Goal: Task Accomplishment & Management: Use online tool/utility

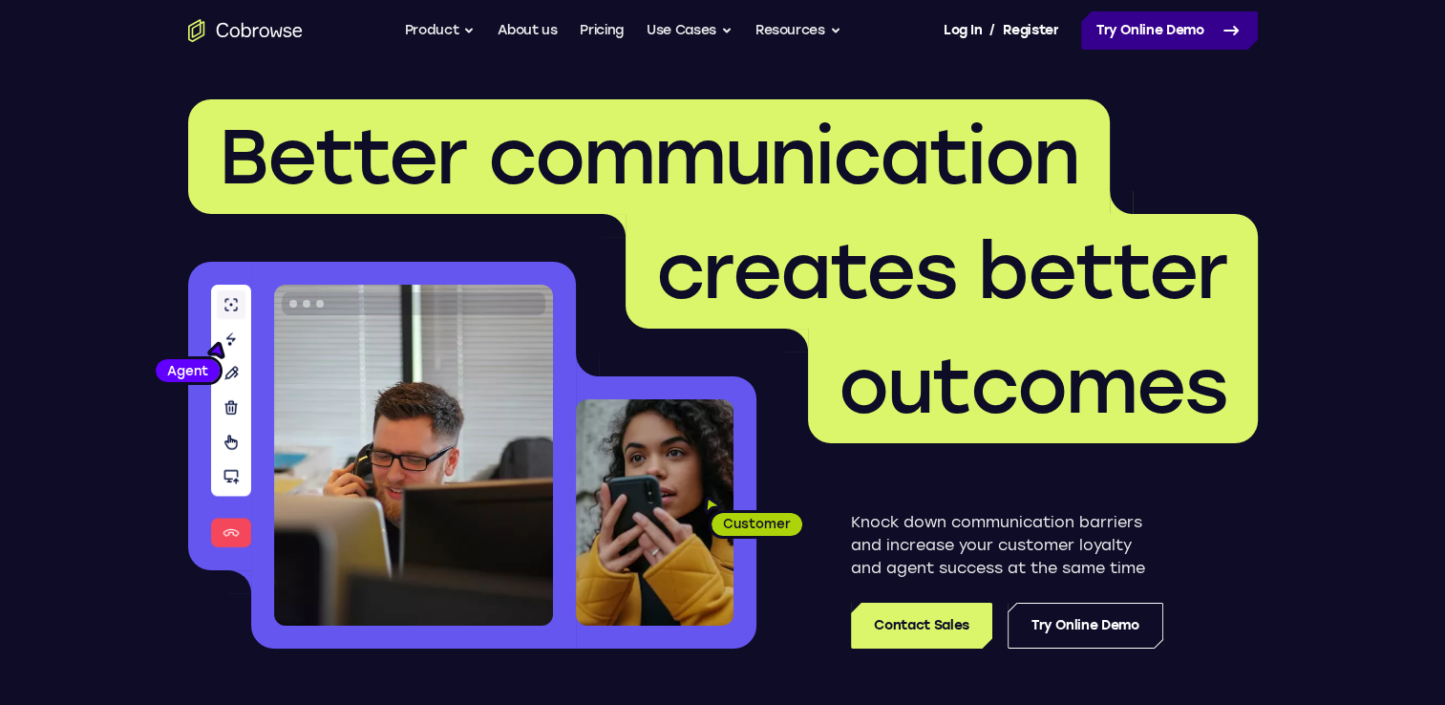
click at [1124, 28] on link "Try Online Demo" at bounding box center [1169, 30] width 177 height 38
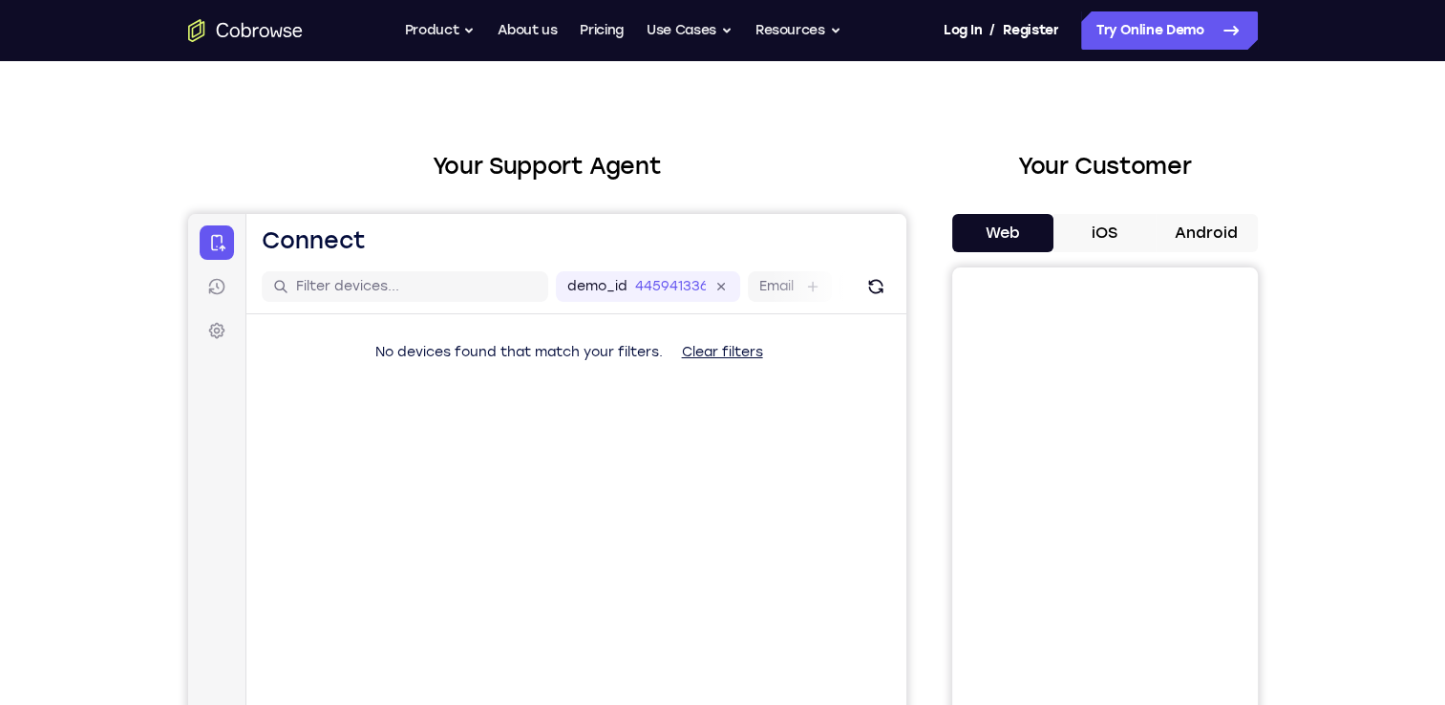
scroll to position [38, 0]
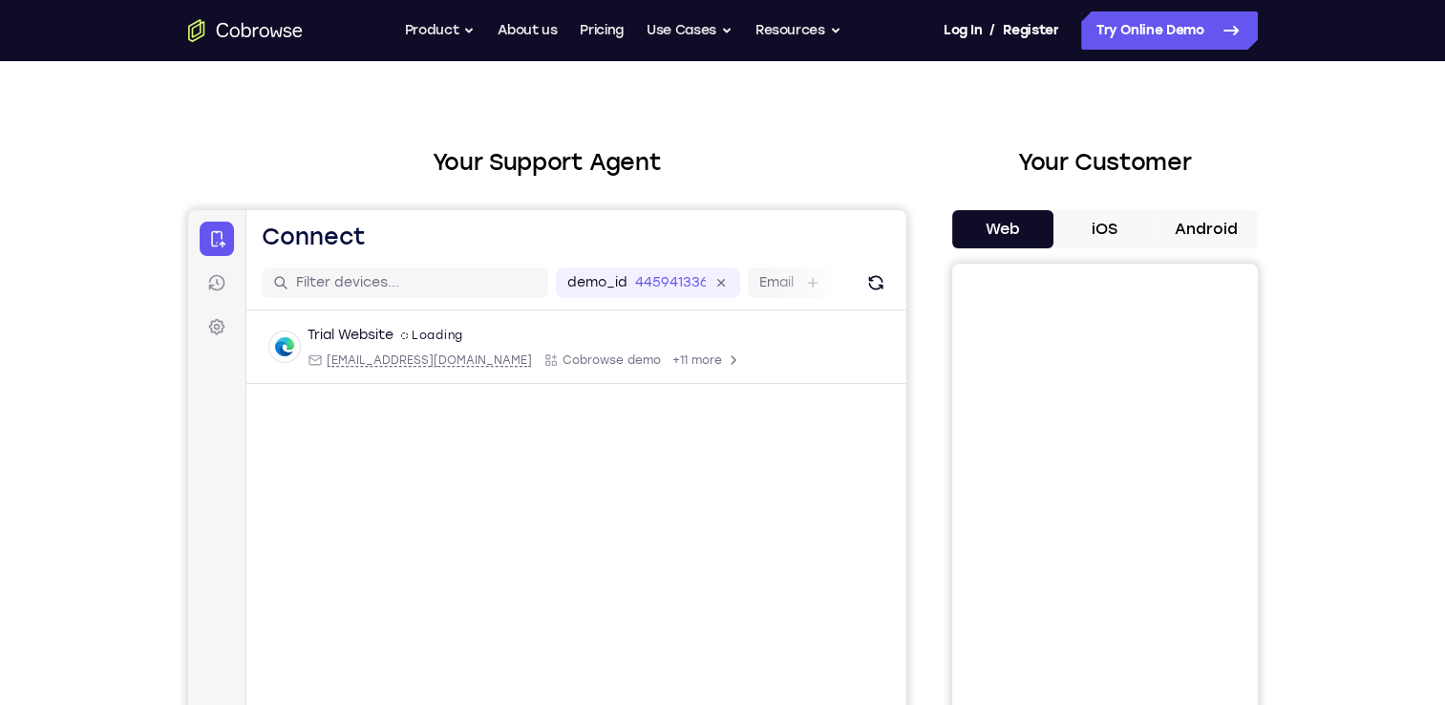
click at [1211, 213] on button "Android" at bounding box center [1207, 229] width 102 height 38
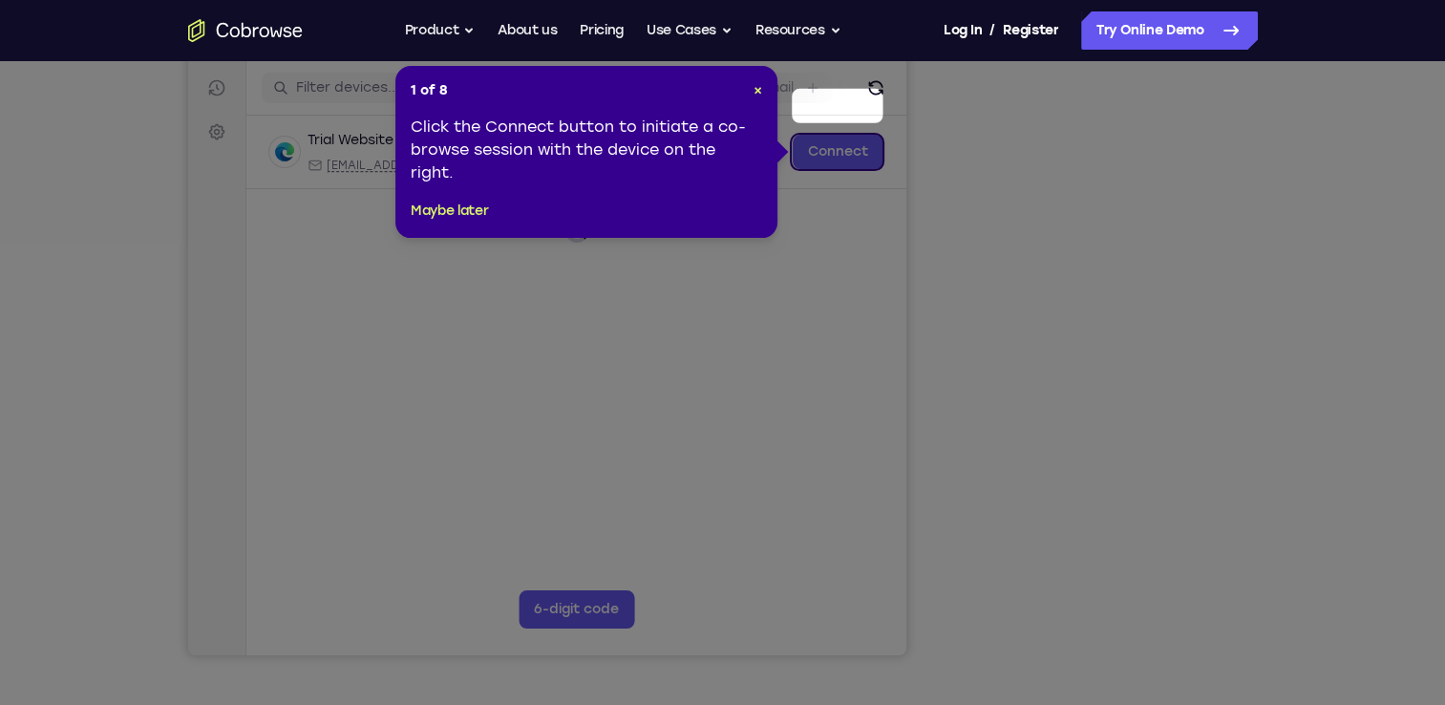
scroll to position [229, 0]
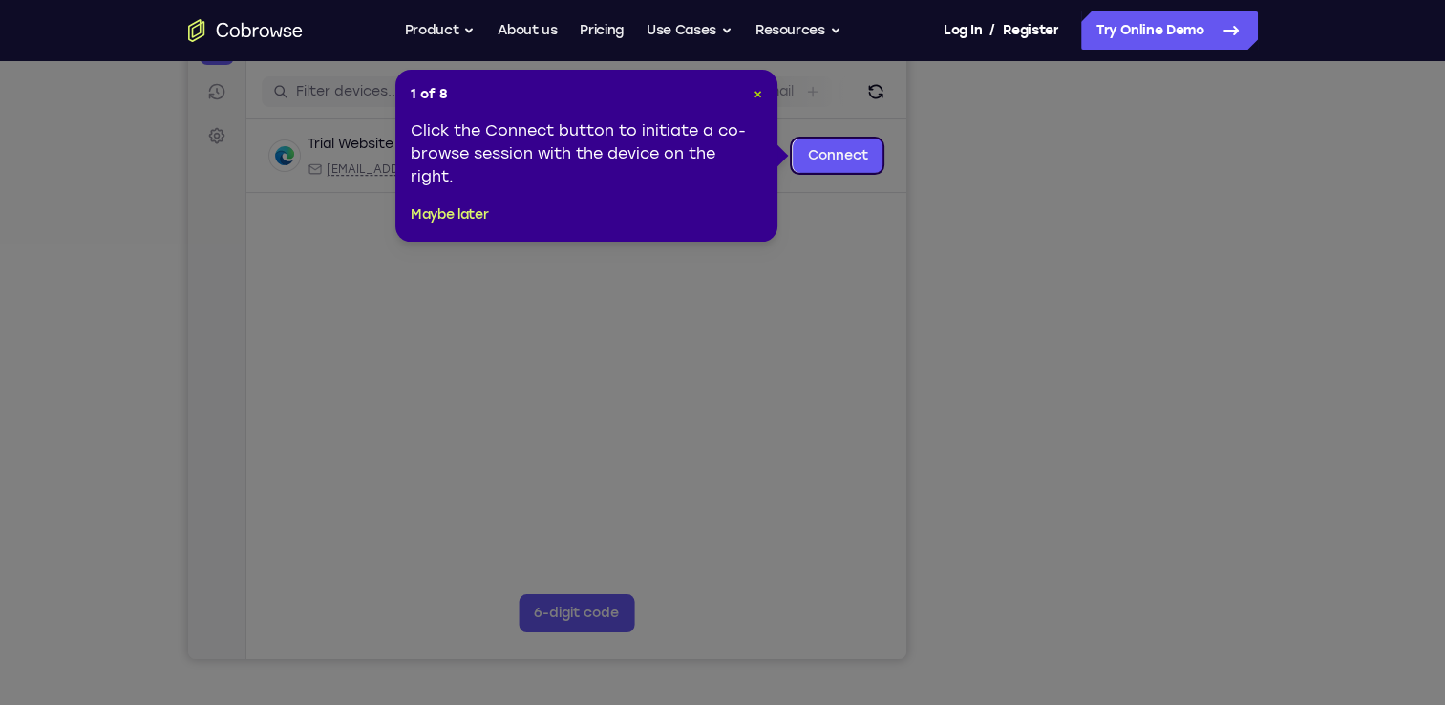
click at [760, 96] on span "×" at bounding box center [758, 94] width 9 height 16
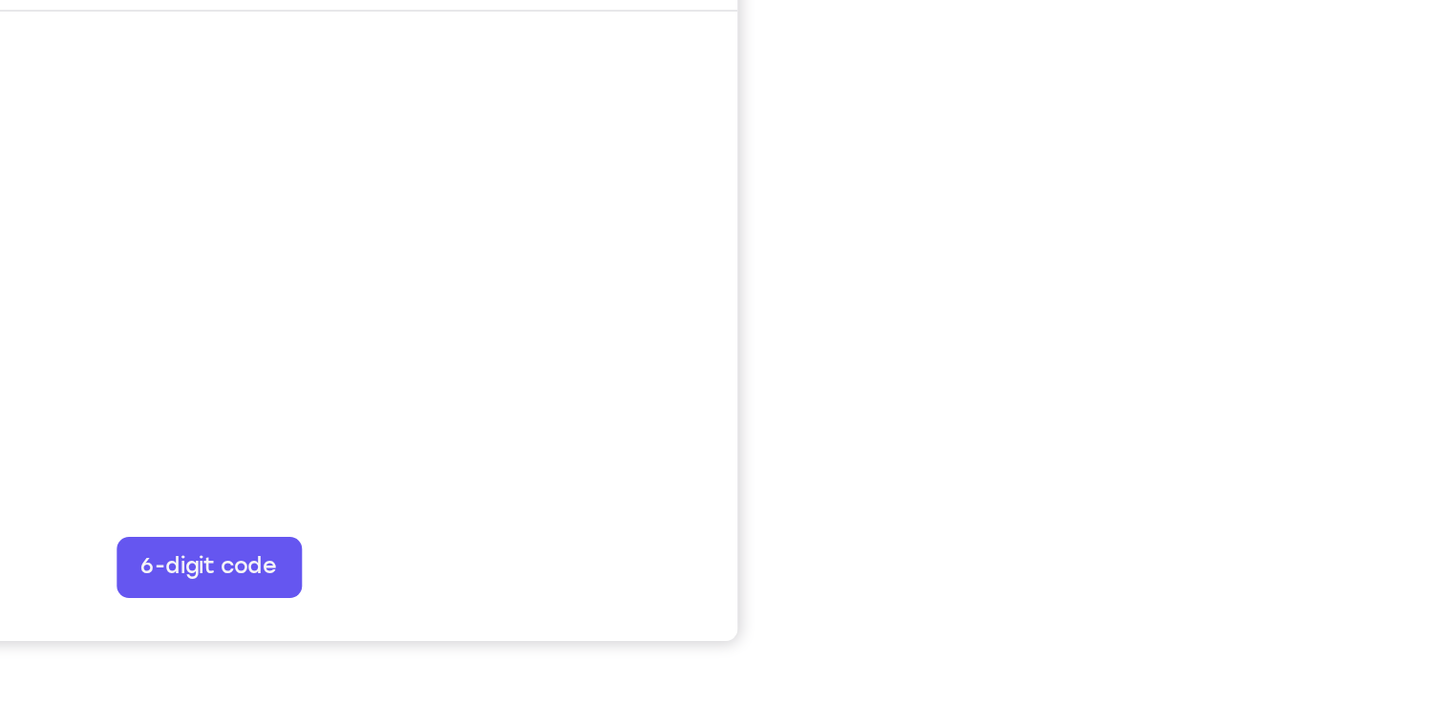
scroll to position [365, 0]
drag, startPoint x: 977, startPoint y: 170, endPoint x: 952, endPoint y: 323, distance: 154.8
click at [952, 323] on div at bounding box center [1105, 230] width 306 height 587
drag, startPoint x: 1239, startPoint y: 351, endPoint x: 932, endPoint y: 295, distance: 311.7
click at [932, 295] on div "Your Support Agent Your Customer Web iOS Android" at bounding box center [723, 172] width 1070 height 706
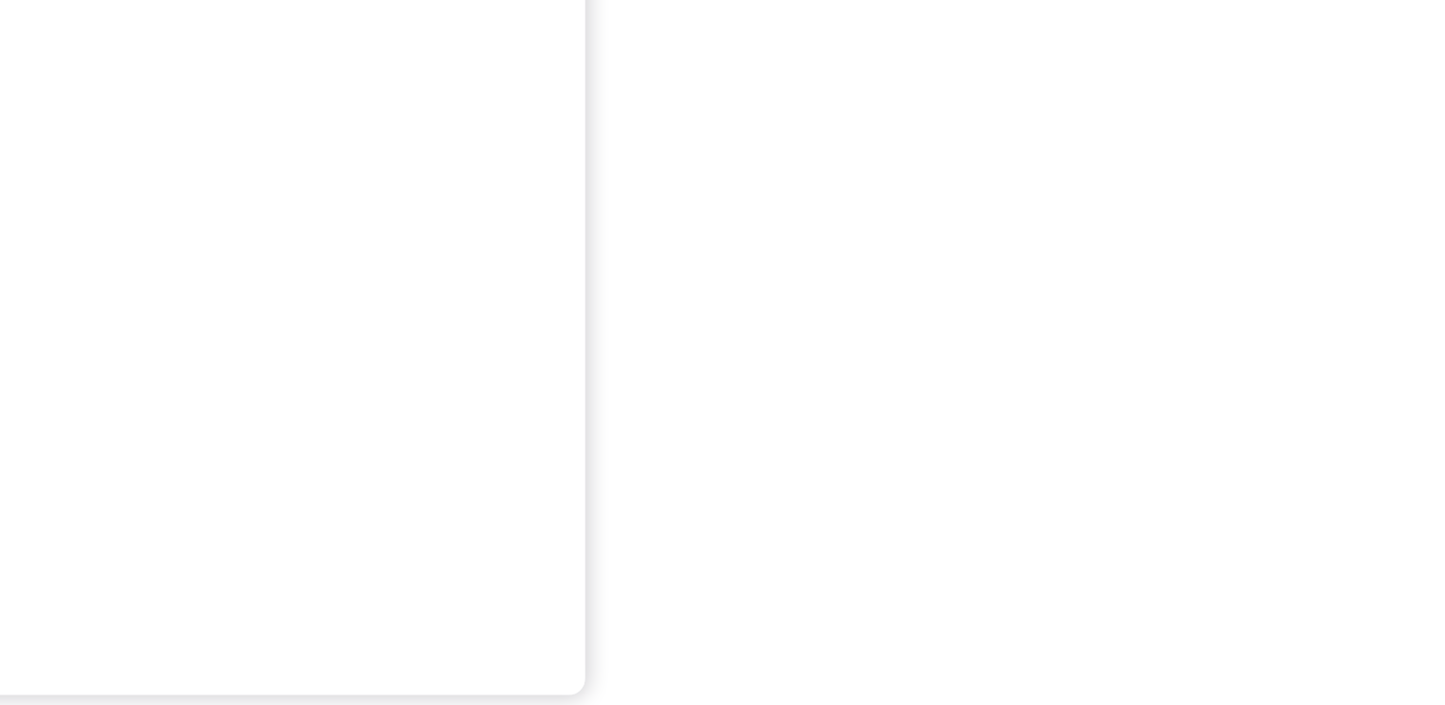
scroll to position [497, 0]
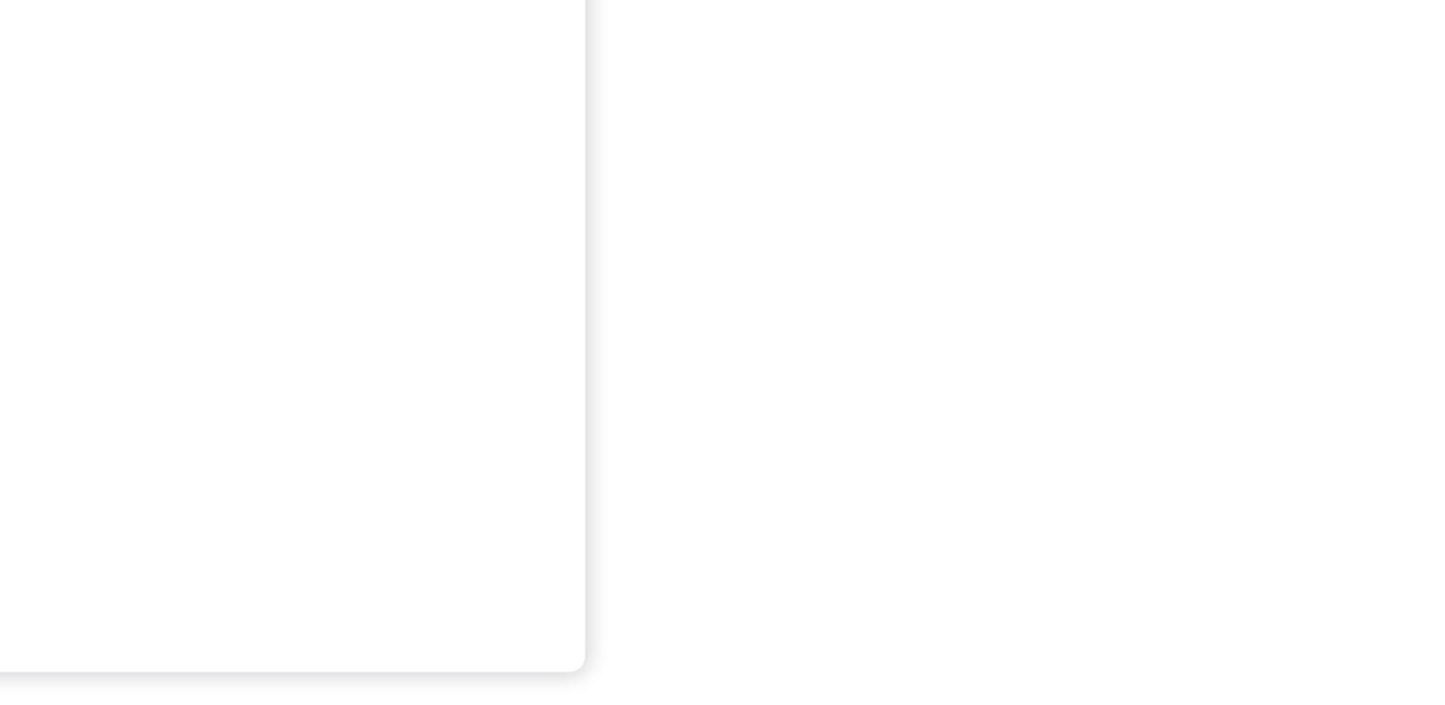
drag, startPoint x: 1097, startPoint y: 365, endPoint x: 934, endPoint y: 195, distance: 235.1
click at [934, 195] on div "Your Support Agent Your Customer Web iOS Android" at bounding box center [723, 40] width 1070 height 706
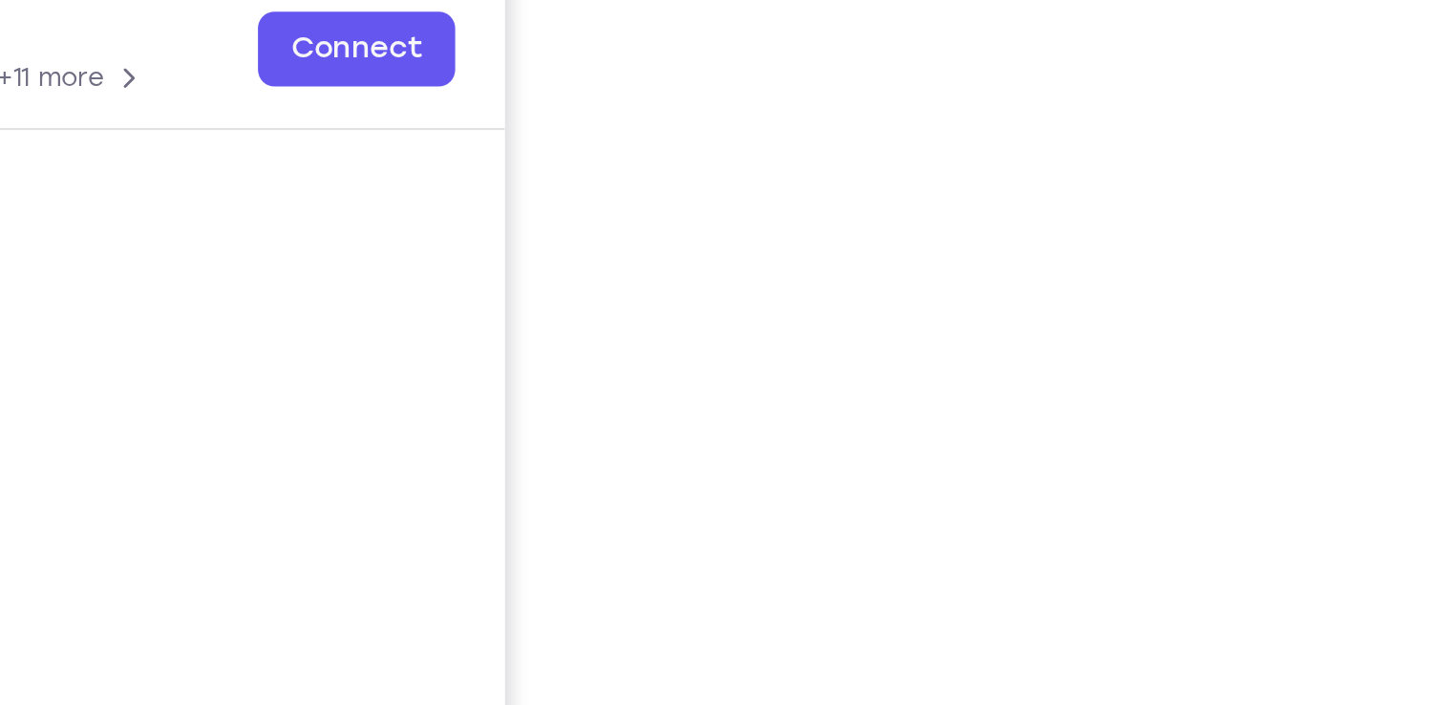
scroll to position [154, 0]
